Goal: Communication & Community: Answer question/provide support

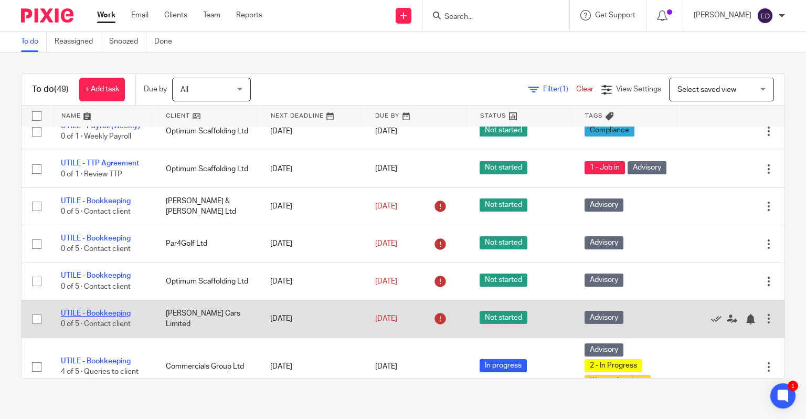
scroll to position [892, 0]
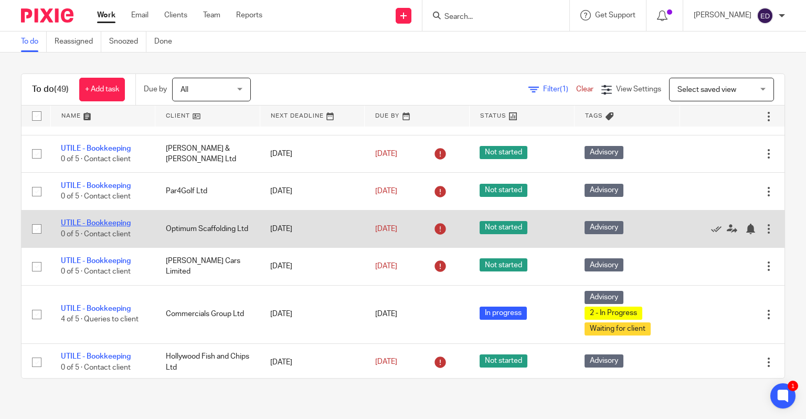
drag, startPoint x: 107, startPoint y: 204, endPoint x: 118, endPoint y: 204, distance: 10.5
click at [107, 219] on link "UTILE - Bookkeeping" at bounding box center [96, 222] width 70 height 7
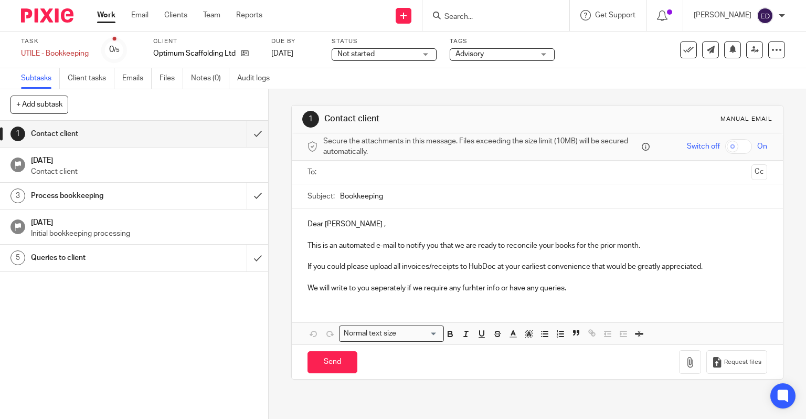
click at [332, 172] on input "text" at bounding box center [537, 172] width 420 height 12
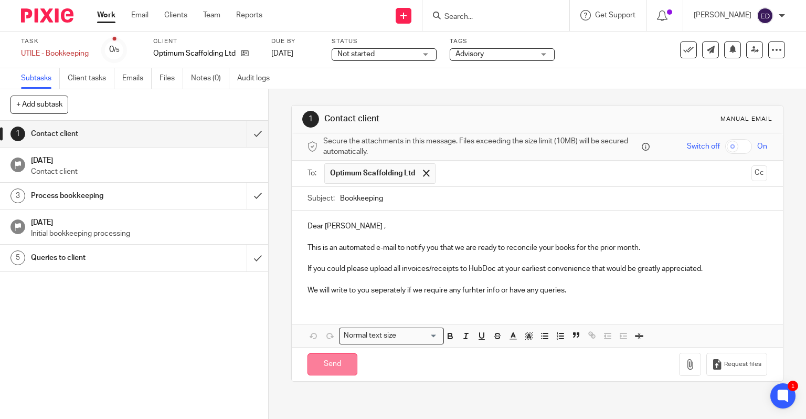
click at [327, 369] on input "Send" at bounding box center [333, 364] width 50 height 23
type input "Sent"
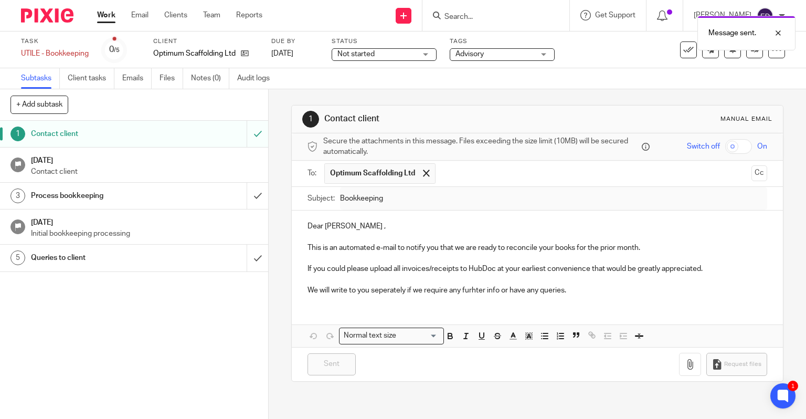
click at [109, 19] on link "Work" at bounding box center [106, 15] width 18 height 10
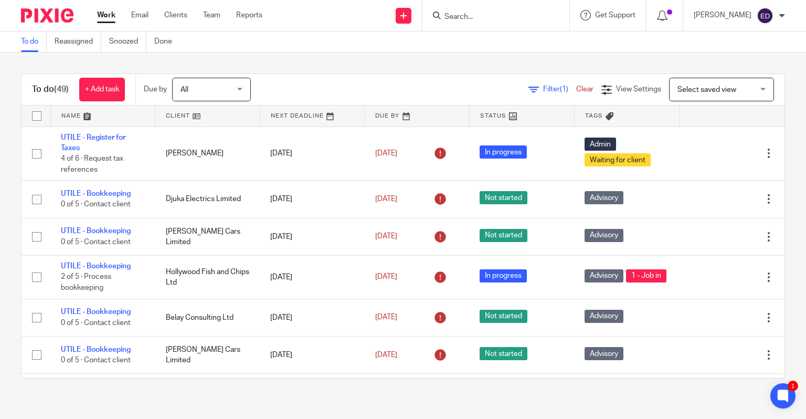
click at [527, 14] on input "Search" at bounding box center [490, 17] width 94 height 9
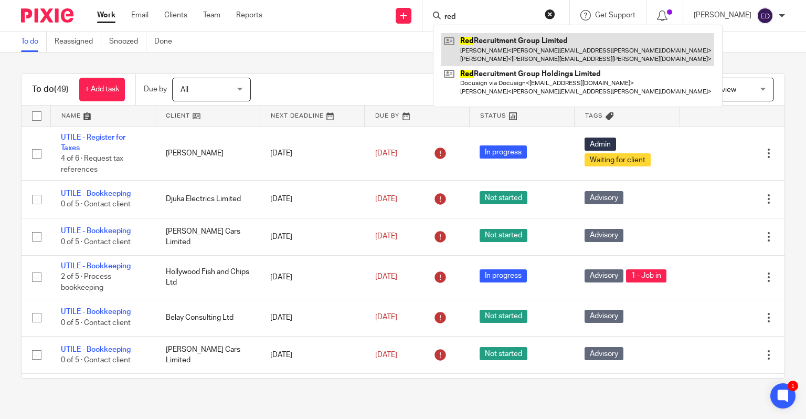
type input "red"
click at [533, 41] on link at bounding box center [577, 49] width 273 height 33
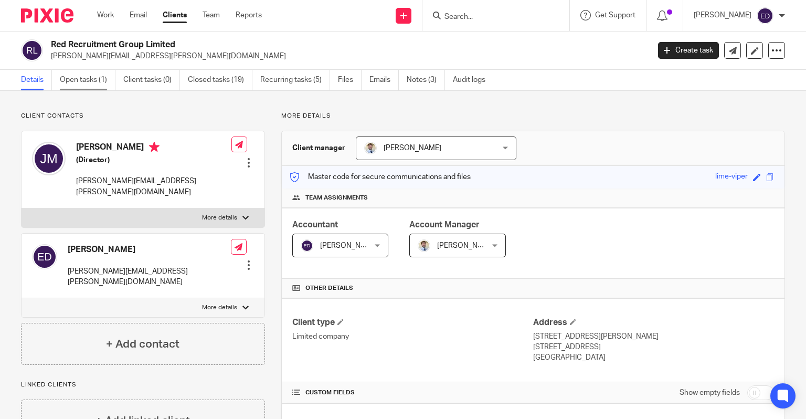
click at [102, 79] on link "Open tasks (1)" at bounding box center [88, 80] width 56 height 20
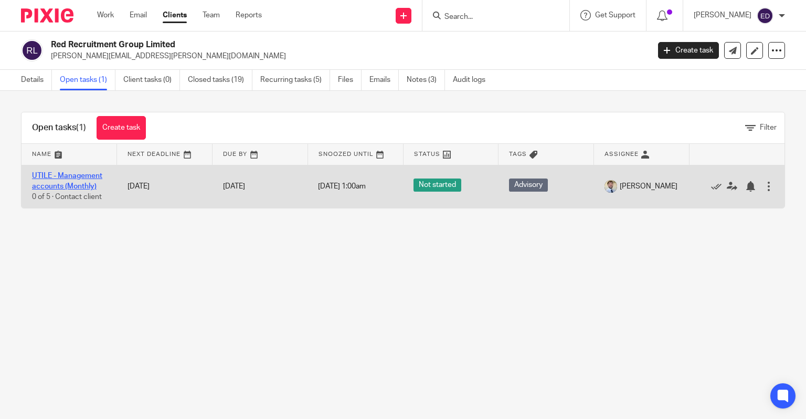
click at [63, 172] on link "UTILE - Management accounts (Monthly)" at bounding box center [67, 181] width 70 height 18
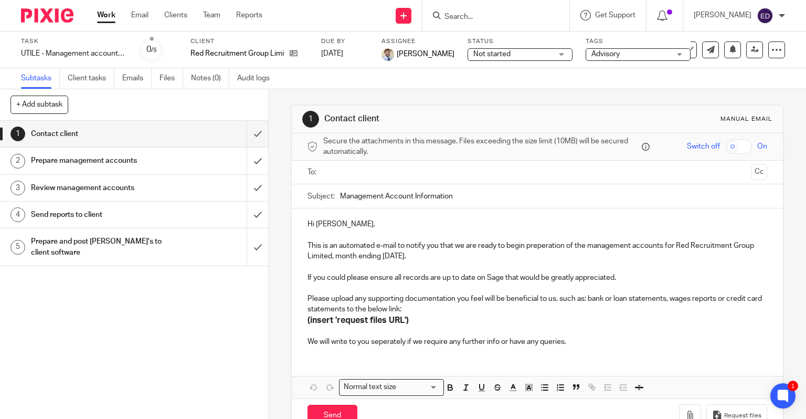
click at [354, 171] on input "text" at bounding box center [537, 172] width 420 height 12
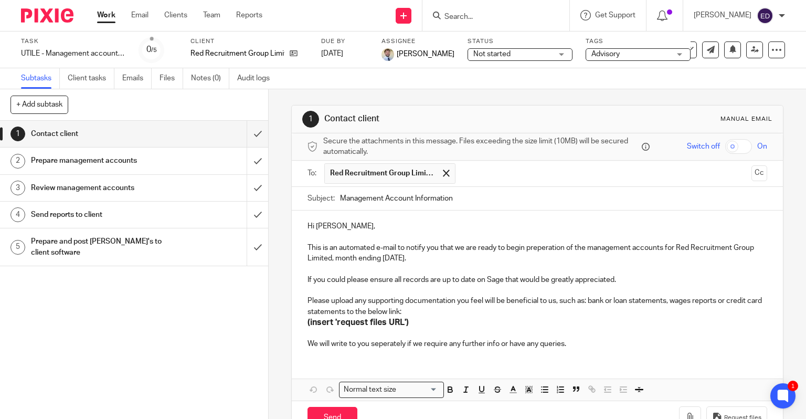
click at [474, 174] on input "text" at bounding box center [604, 173] width 287 height 20
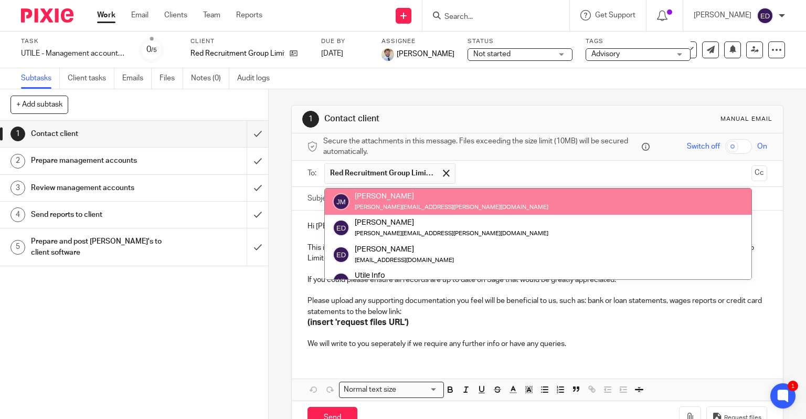
click at [504, 117] on h1 "Contact client" at bounding box center [441, 118] width 235 height 11
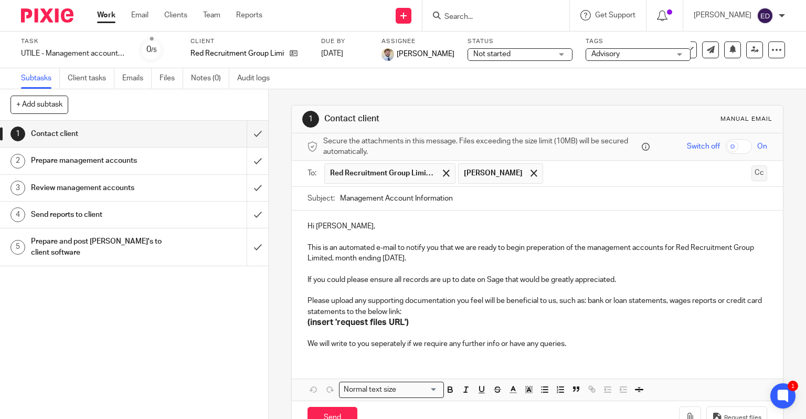
click at [752, 175] on button "Cc" at bounding box center [760, 173] width 16 height 16
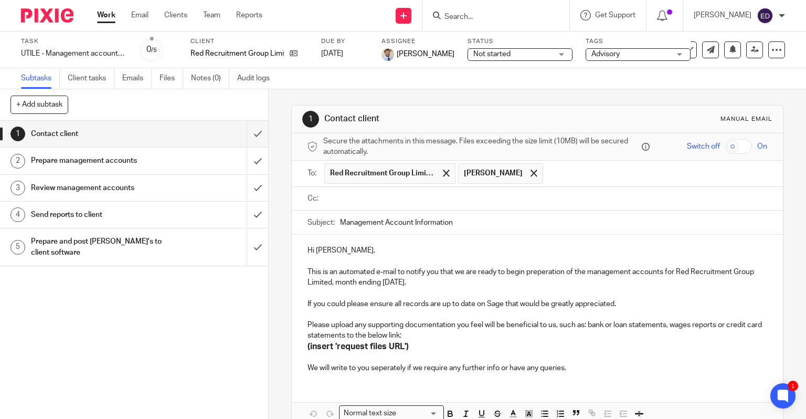
click at [531, 172] on span at bounding box center [534, 173] width 7 height 7
click at [379, 196] on input "text" at bounding box center [545, 199] width 436 height 12
type input "zoe.jones@redrecruitmentgroup.co.uk"
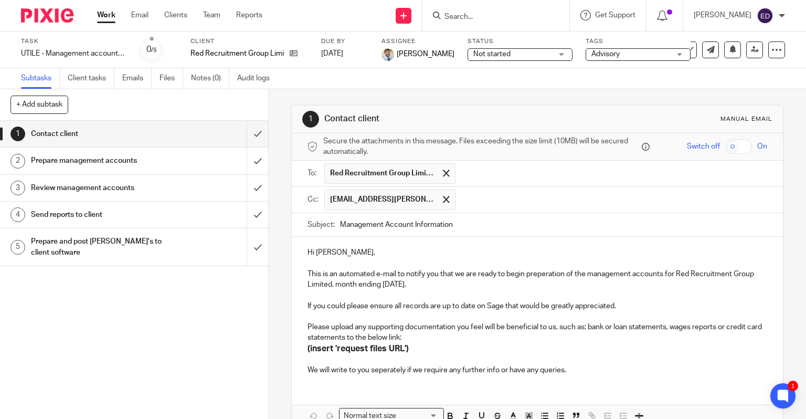
click at [457, 222] on input "Management Account Information" at bounding box center [554, 225] width 428 height 24
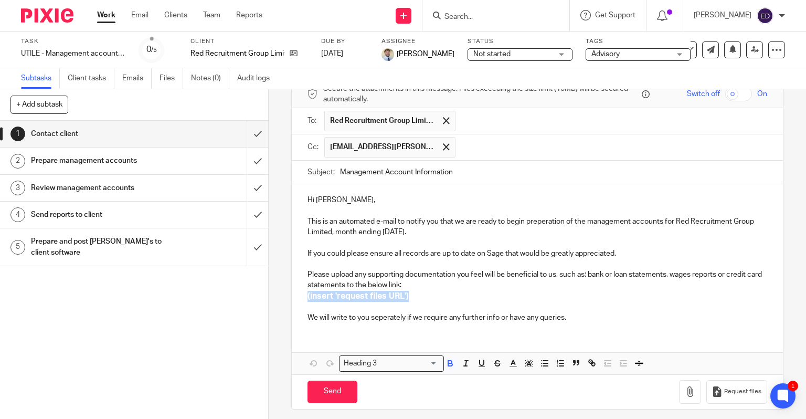
drag, startPoint x: 417, startPoint y: 295, endPoint x: 294, endPoint y: 296, distance: 122.3
click at [294, 296] on div "Hi Emma, This is an automated e-mail to notify you that we are ready to begin p…" at bounding box center [538, 257] width 492 height 146
click at [434, 294] on h3 "(insert 'request files URL')" at bounding box center [538, 296] width 460 height 11
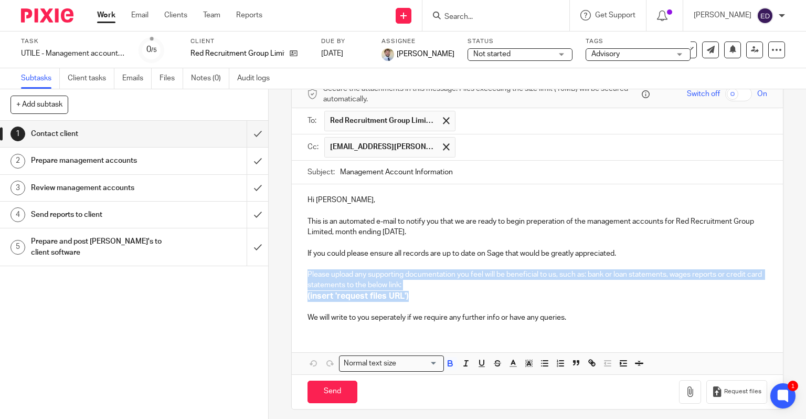
drag, startPoint x: 428, startPoint y: 296, endPoint x: 297, endPoint y: 274, distance: 133.0
click at [297, 274] on div "Hi Emma, This is an automated e-mail to notify you that we are ready to begin p…" at bounding box center [538, 257] width 492 height 146
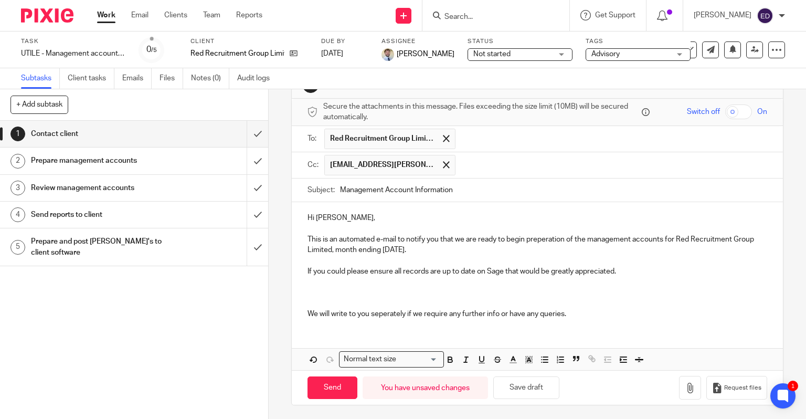
scroll to position [0, 0]
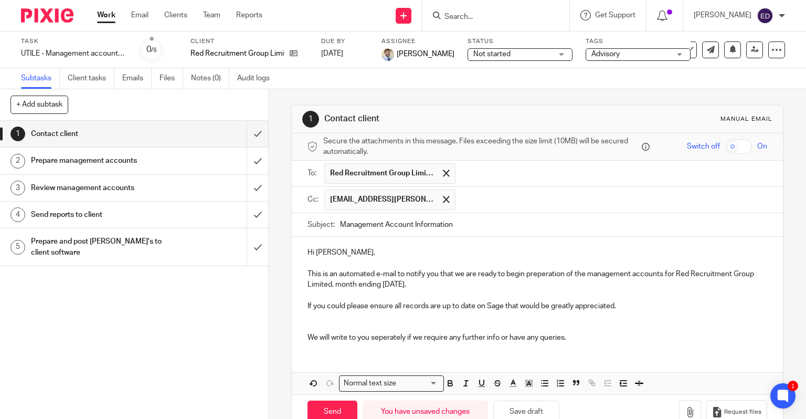
click at [502, 308] on p "If you could please ensure all records are up to date on Sage that would be gre…" at bounding box center [538, 306] width 460 height 10
click at [380, 331] on p at bounding box center [538, 327] width 460 height 10
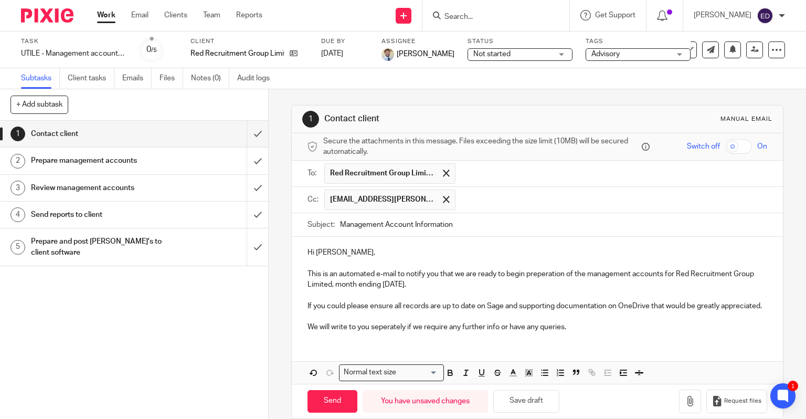
scroll to position [24, 0]
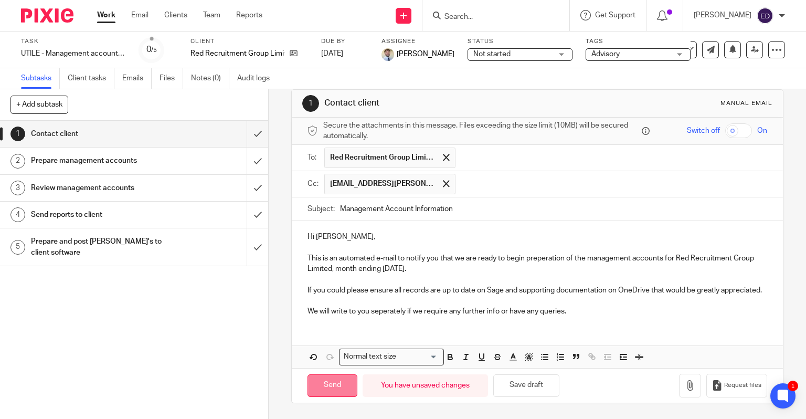
click at [323, 386] on input "Send" at bounding box center [333, 385] width 50 height 23
type input "Sent"
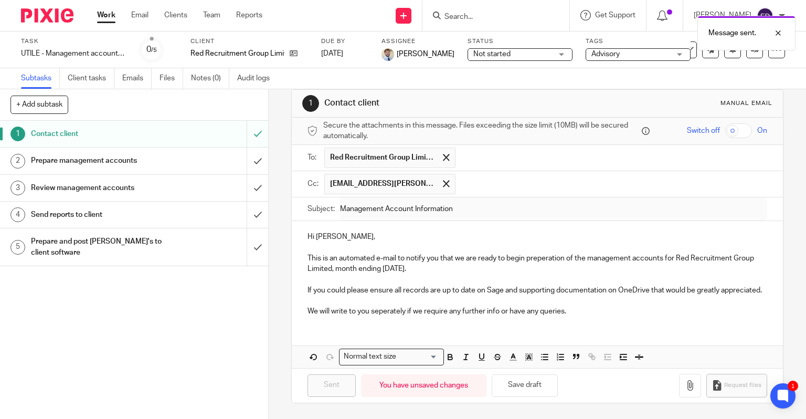
click at [103, 18] on link "Work" at bounding box center [106, 15] width 18 height 10
